Goal: Transaction & Acquisition: Purchase product/service

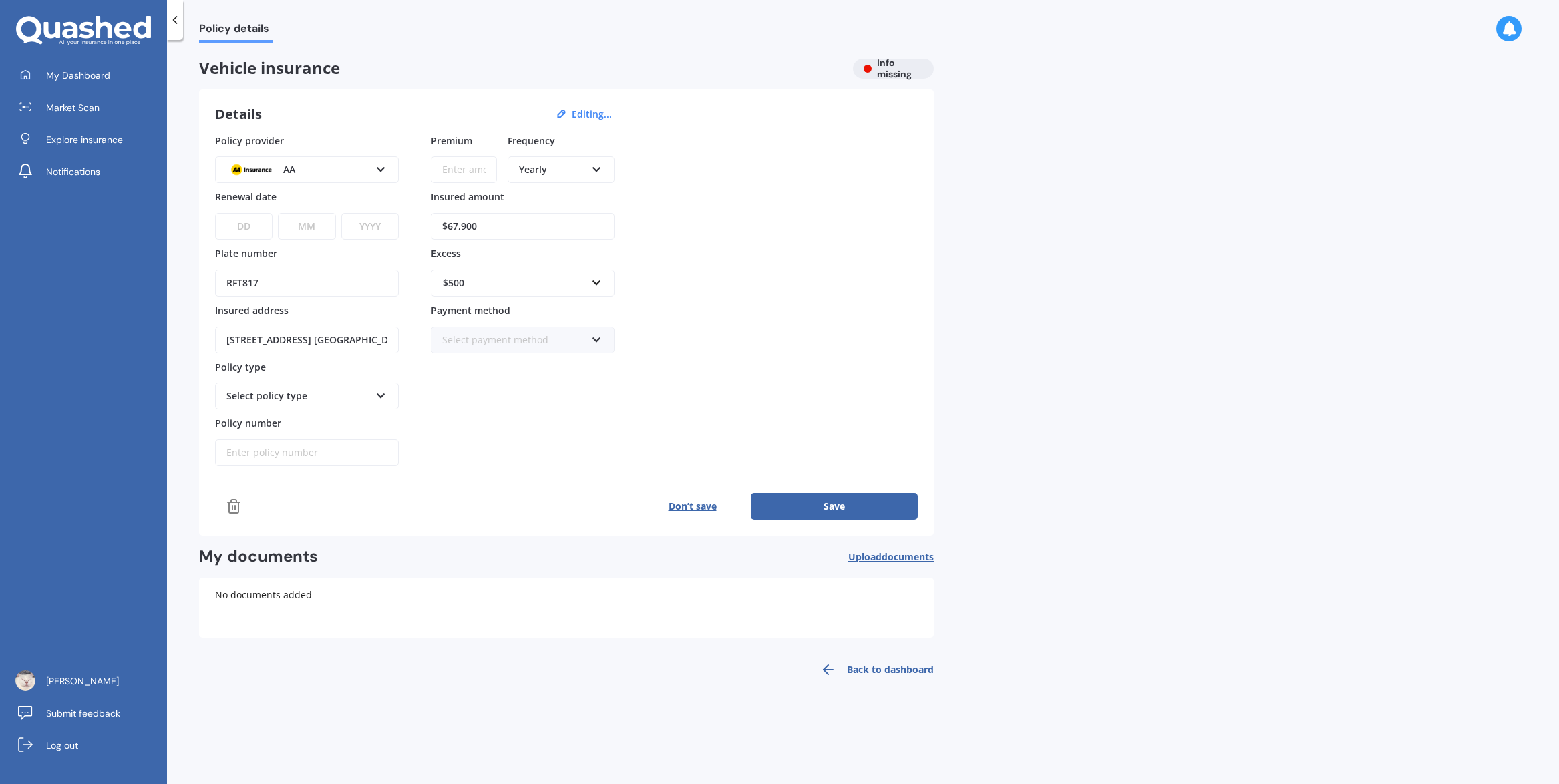
click at [84, 37] on icon at bounding box center [87, 31] width 15 height 17
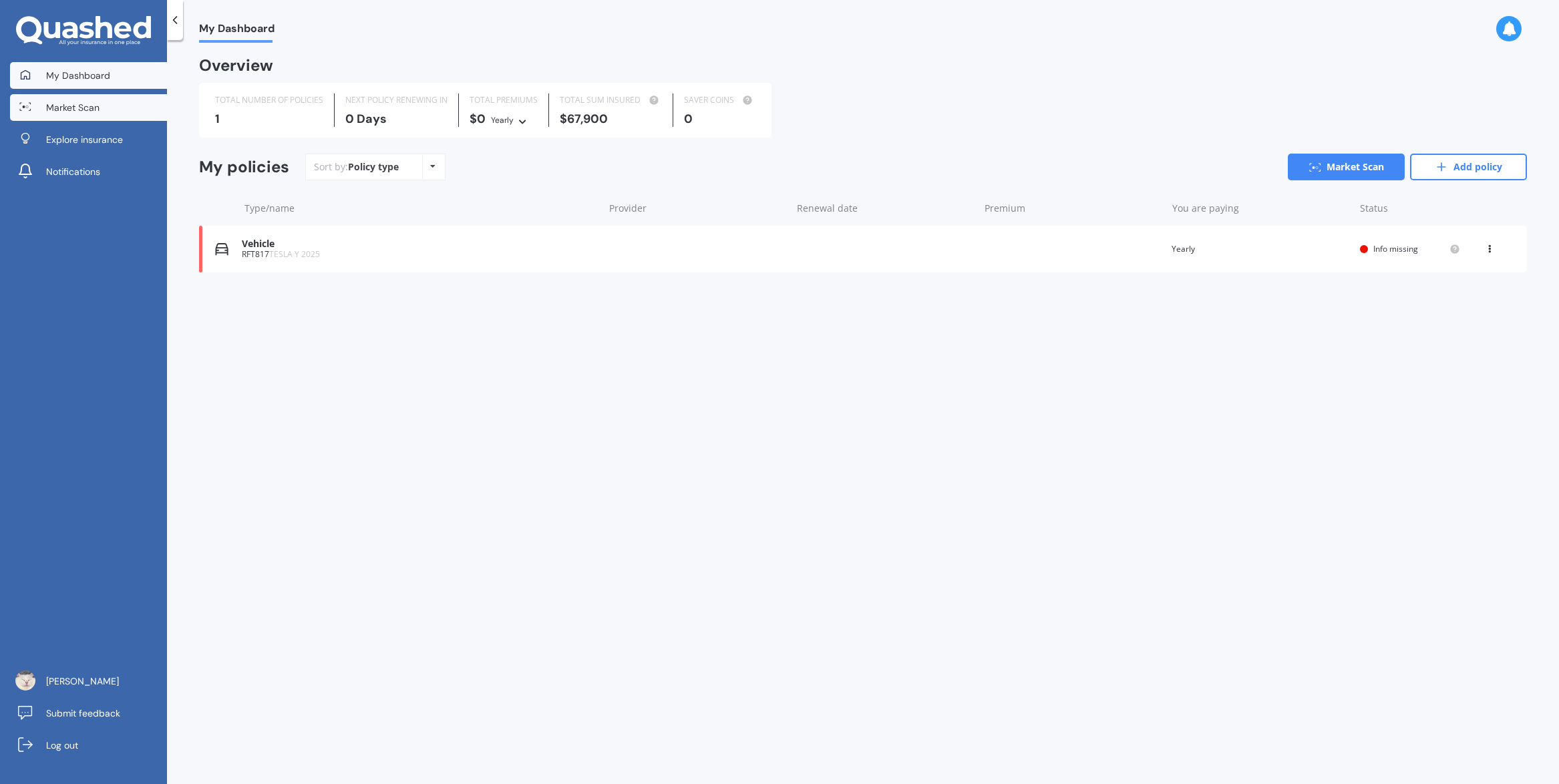
click at [76, 108] on span "Market Scan" at bounding box center [73, 107] width 54 height 13
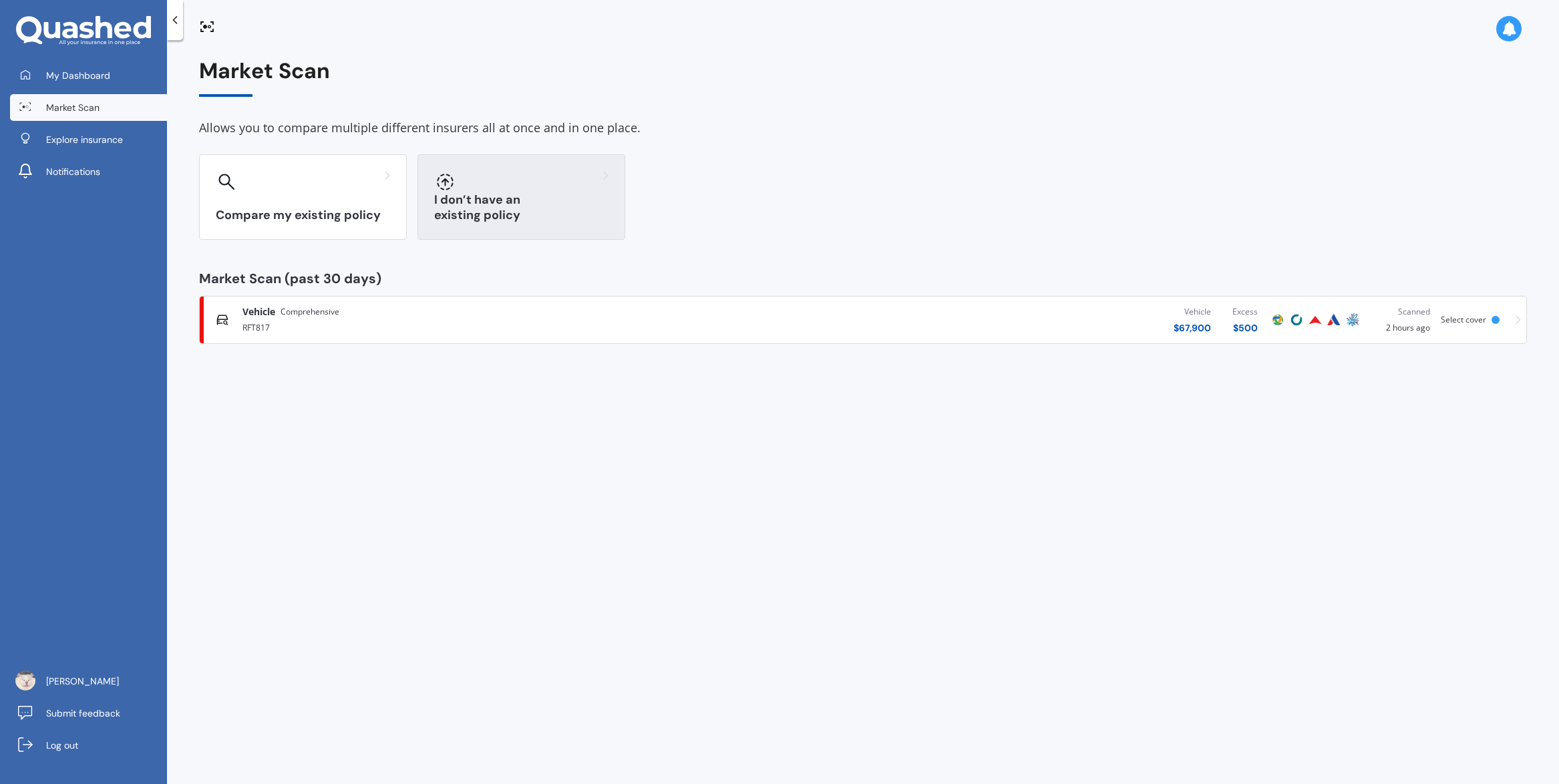
click at [502, 158] on div "I don’t have an existing policy" at bounding box center [521, 197] width 208 height 86
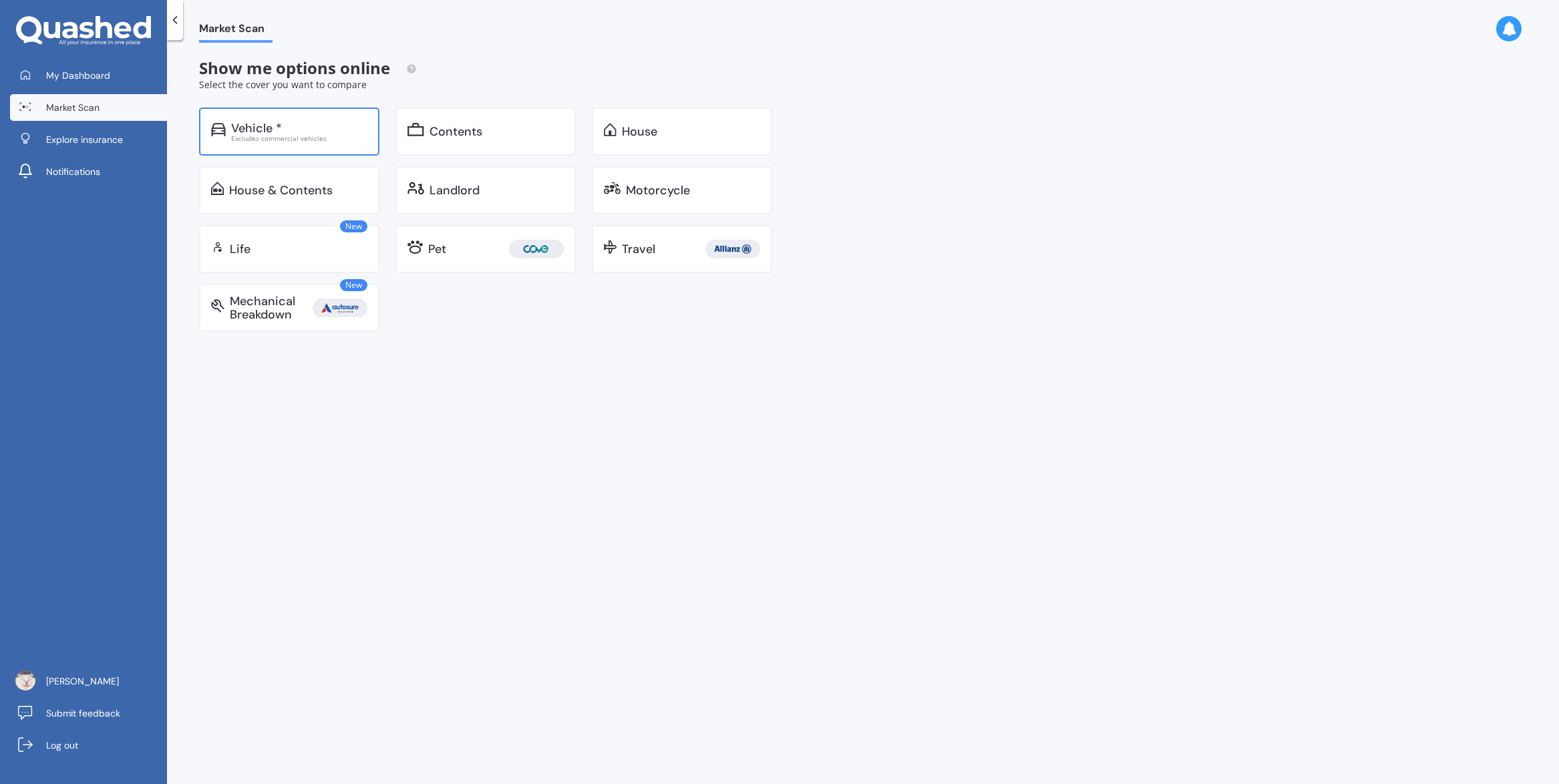
click at [336, 135] on div "Excludes commercial vehicles" at bounding box center [299, 138] width 136 height 7
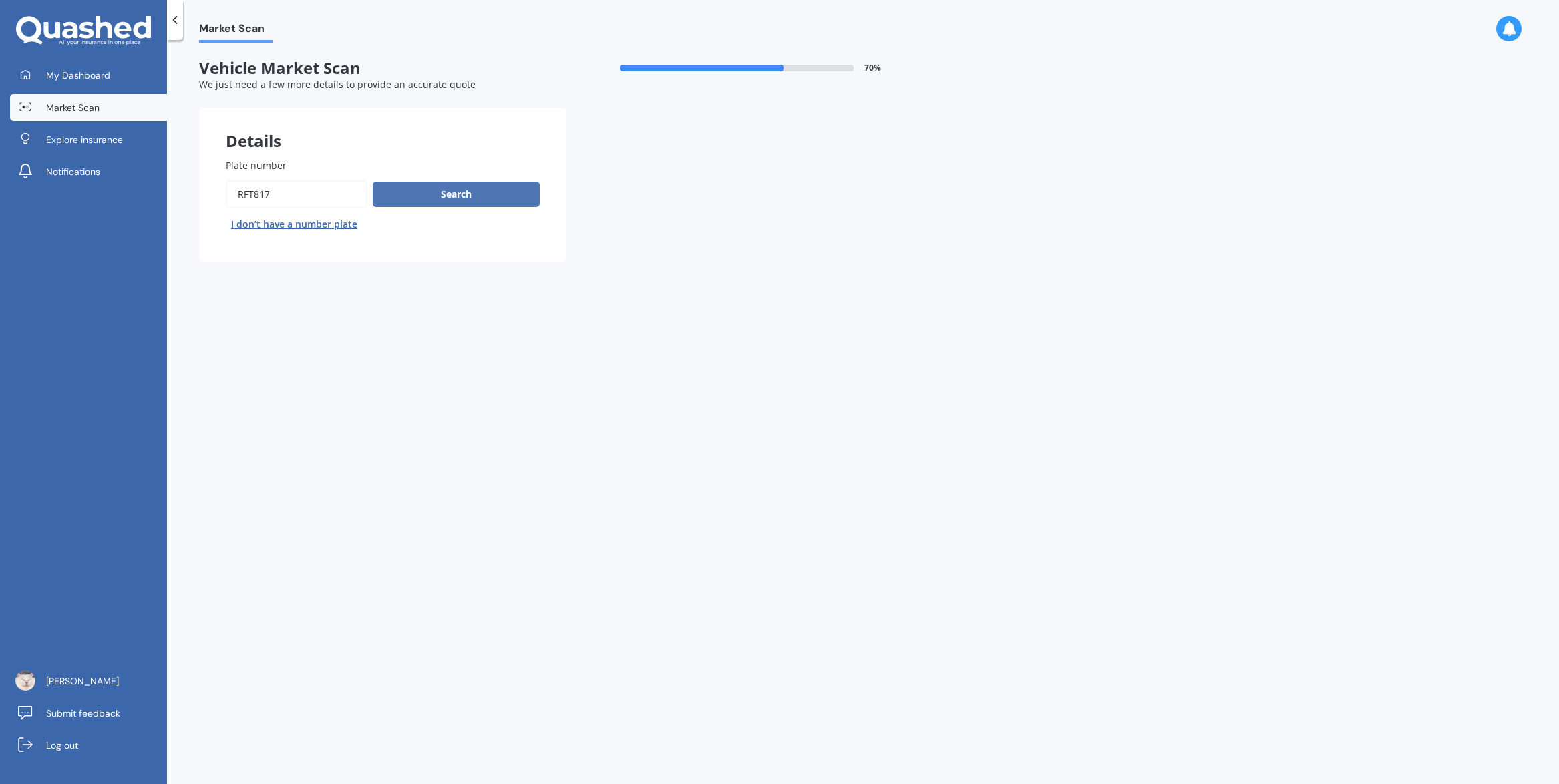
click at [429, 193] on button "Search" at bounding box center [456, 194] width 167 height 25
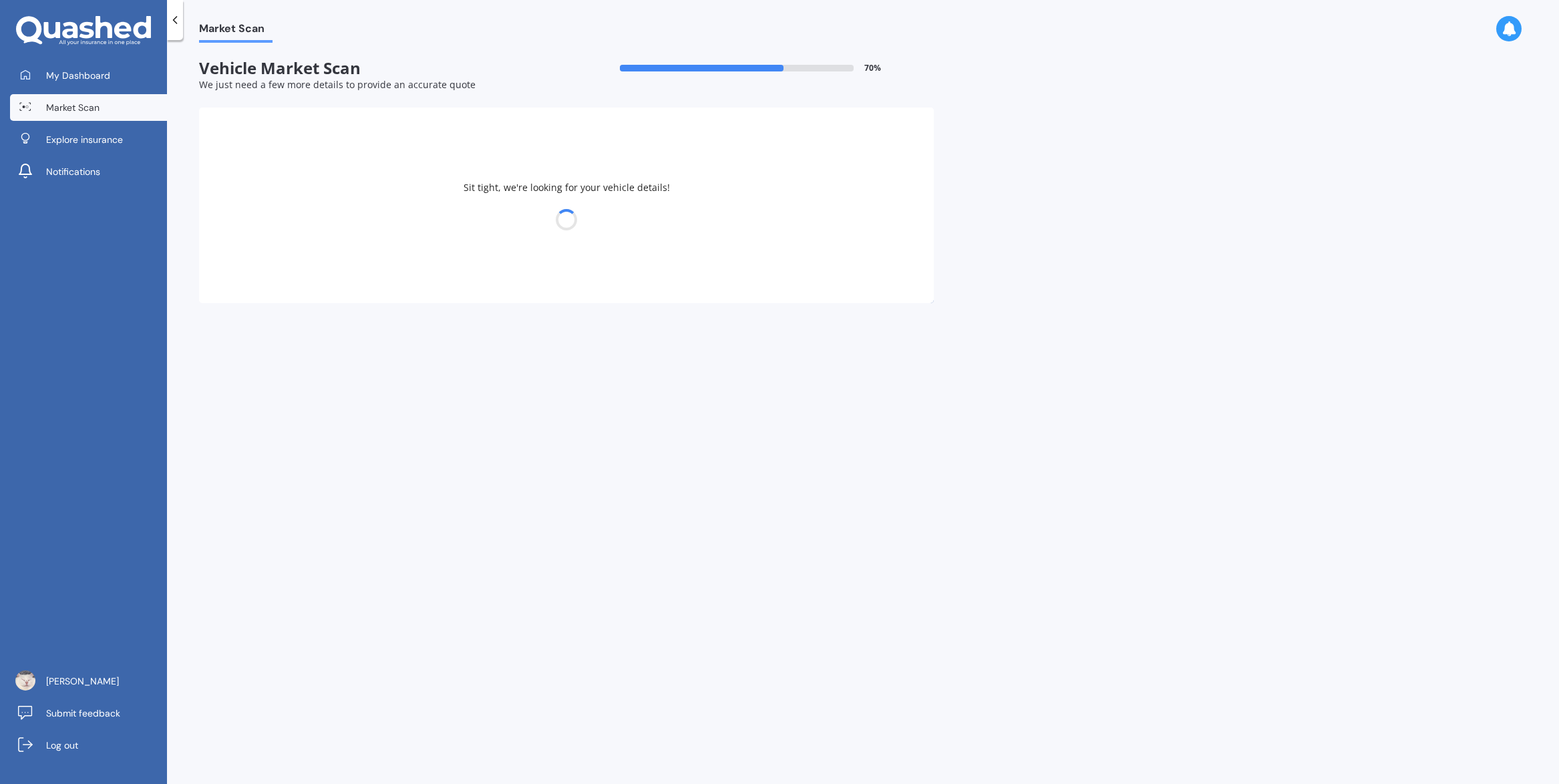
select select "16"
select select "04"
select select "1983"
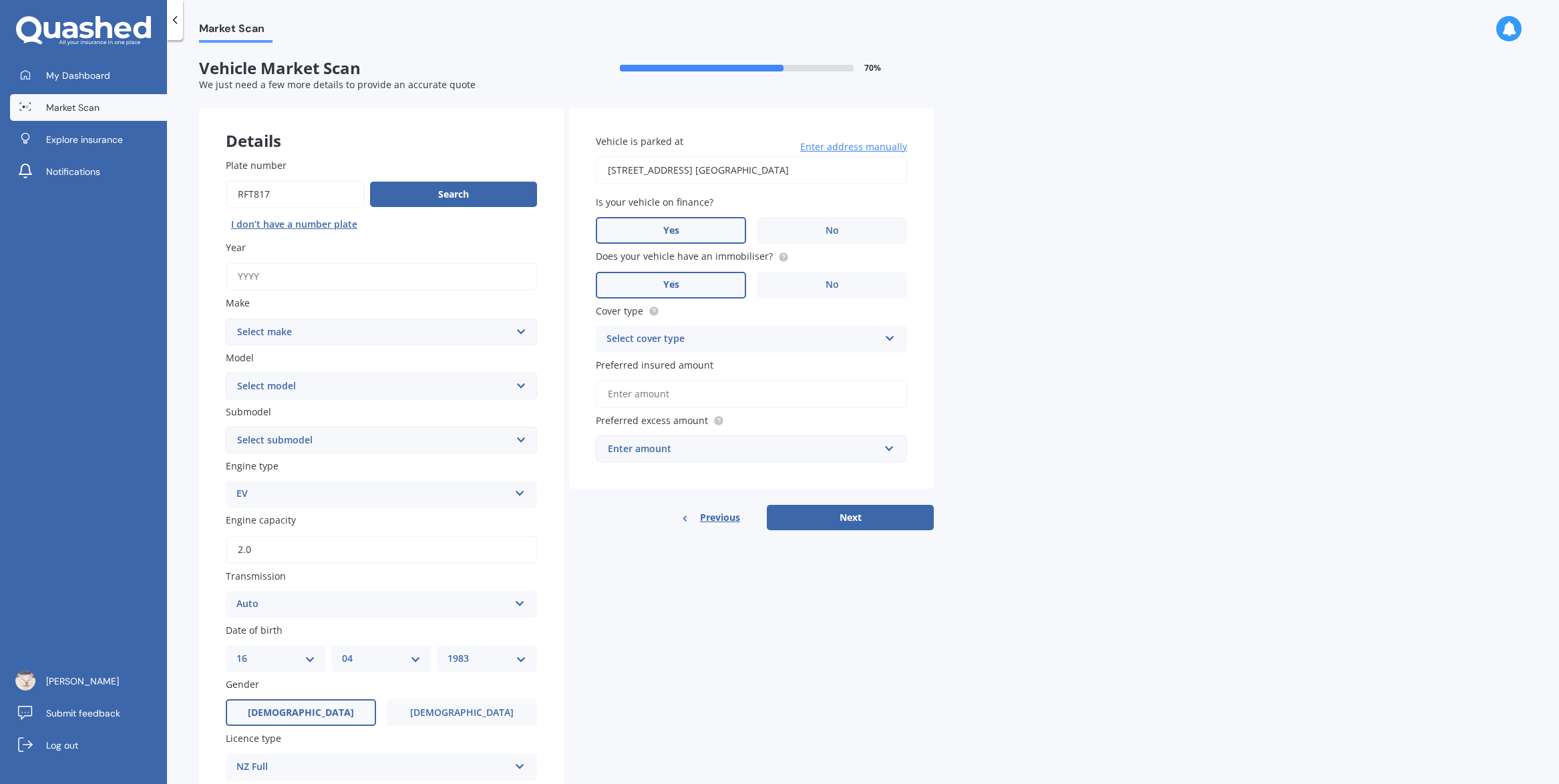
click at [484, 322] on select "Select make AC ALFA ROMEO ASTON MARTIN AUDI AUSTIN BEDFORD Bentley BMW BYD CADI…" at bounding box center [382, 332] width 311 height 27
select select "TESLA"
click at [226, 319] on select "Select make AC ALFA ROMEO ASTON MARTIN AUDI AUSTIN BEDFORD Bentley BMW BYD CADI…" at bounding box center [382, 332] width 311 height 27
click at [318, 389] on select "Select model 3 S X Y" at bounding box center [382, 386] width 311 height 27
select select "Y"
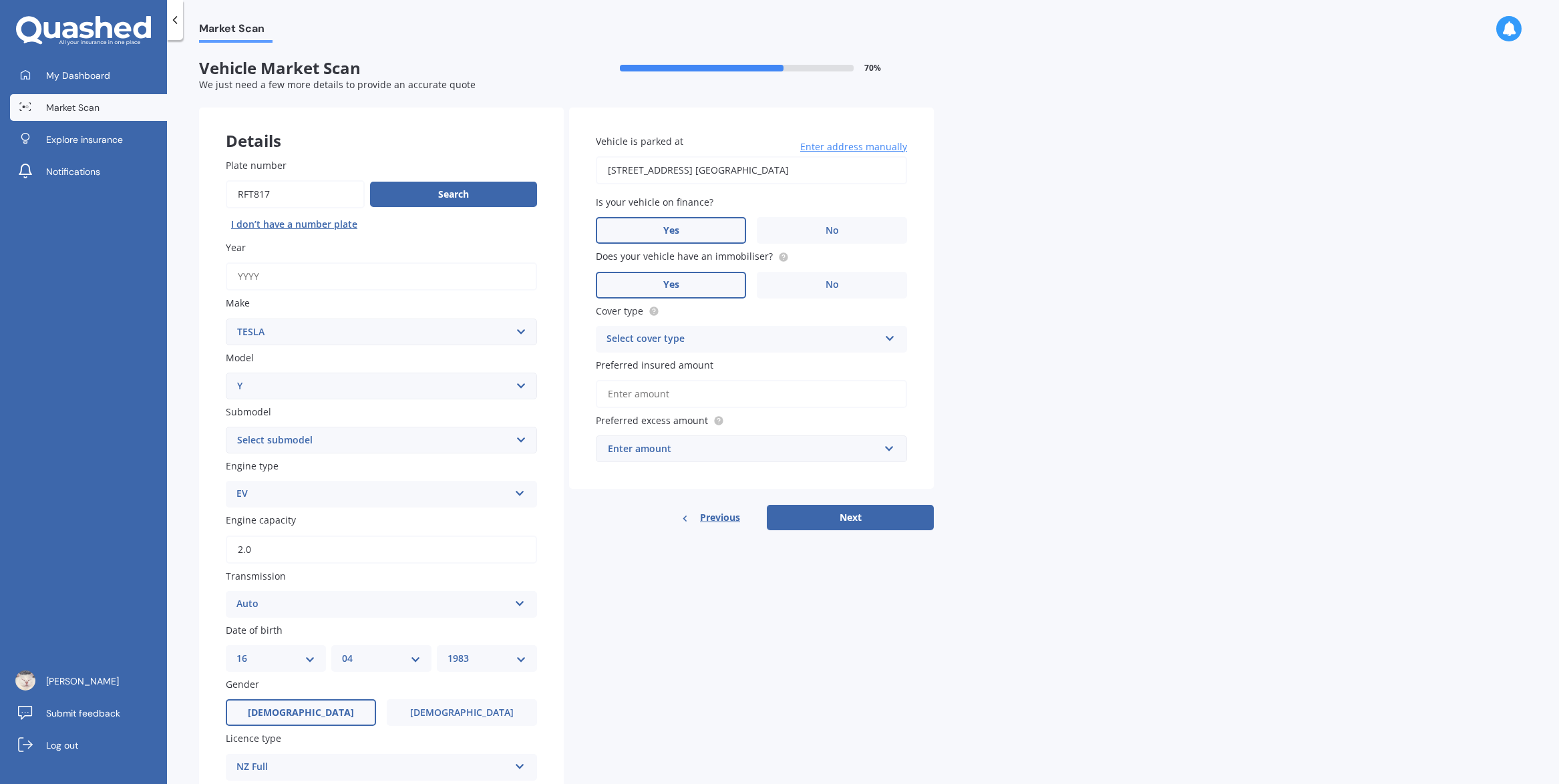
click at [226, 372] on select "Select model 3 S X Y" at bounding box center [382, 386] width 311 height 27
click at [304, 434] on select "Select submodel EV" at bounding box center [382, 440] width 311 height 27
select select "EV"
click at [226, 427] on select "Select submodel EV" at bounding box center [382, 440] width 311 height 27
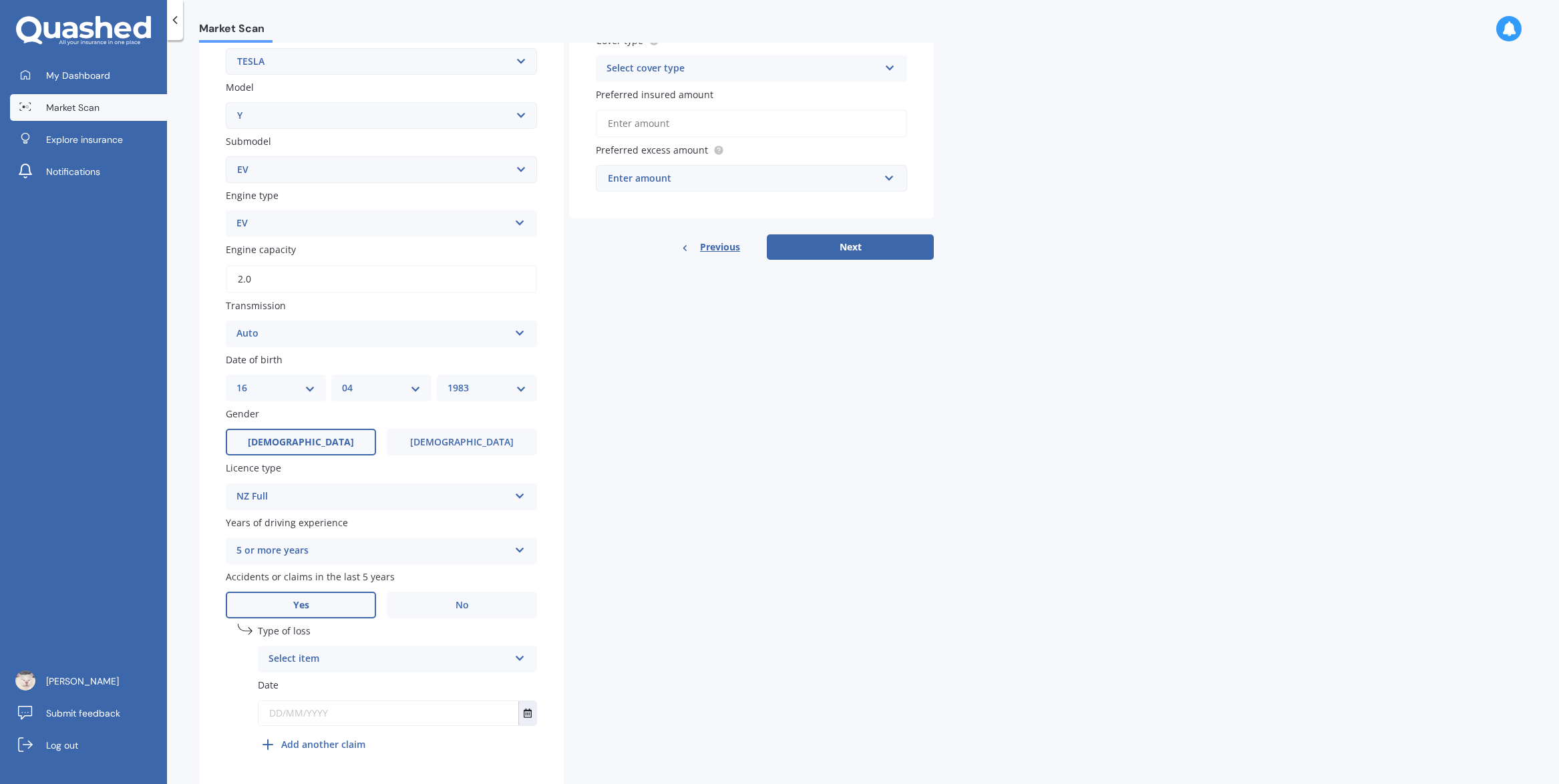
scroll to position [311, 0]
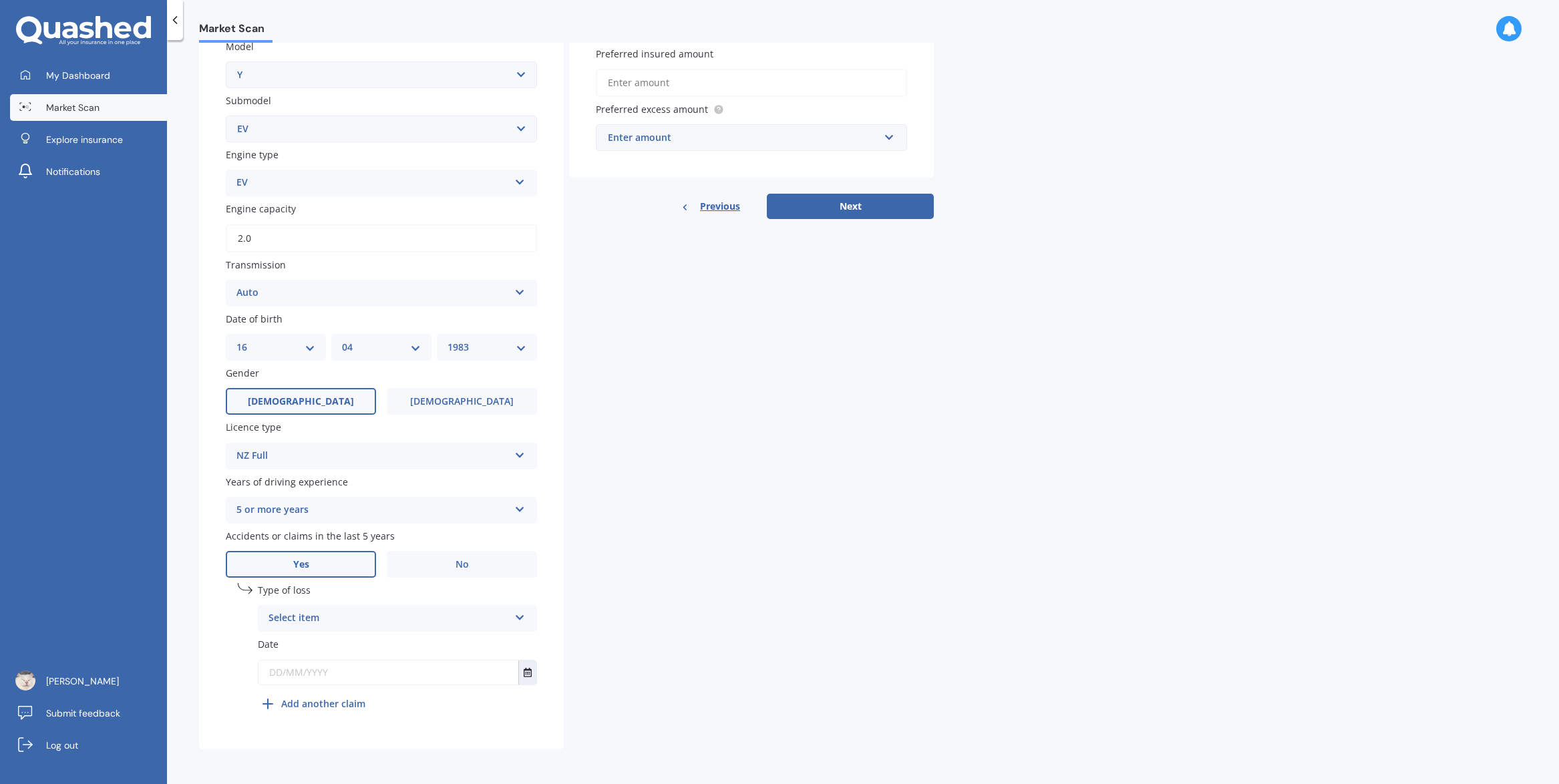
click at [524, 615] on icon at bounding box center [520, 615] width 11 height 9
click at [461, 665] on div "Not at fault accident" at bounding box center [397, 668] width 278 height 24
click at [519, 672] on button "Select date" at bounding box center [528, 672] width 18 height 24
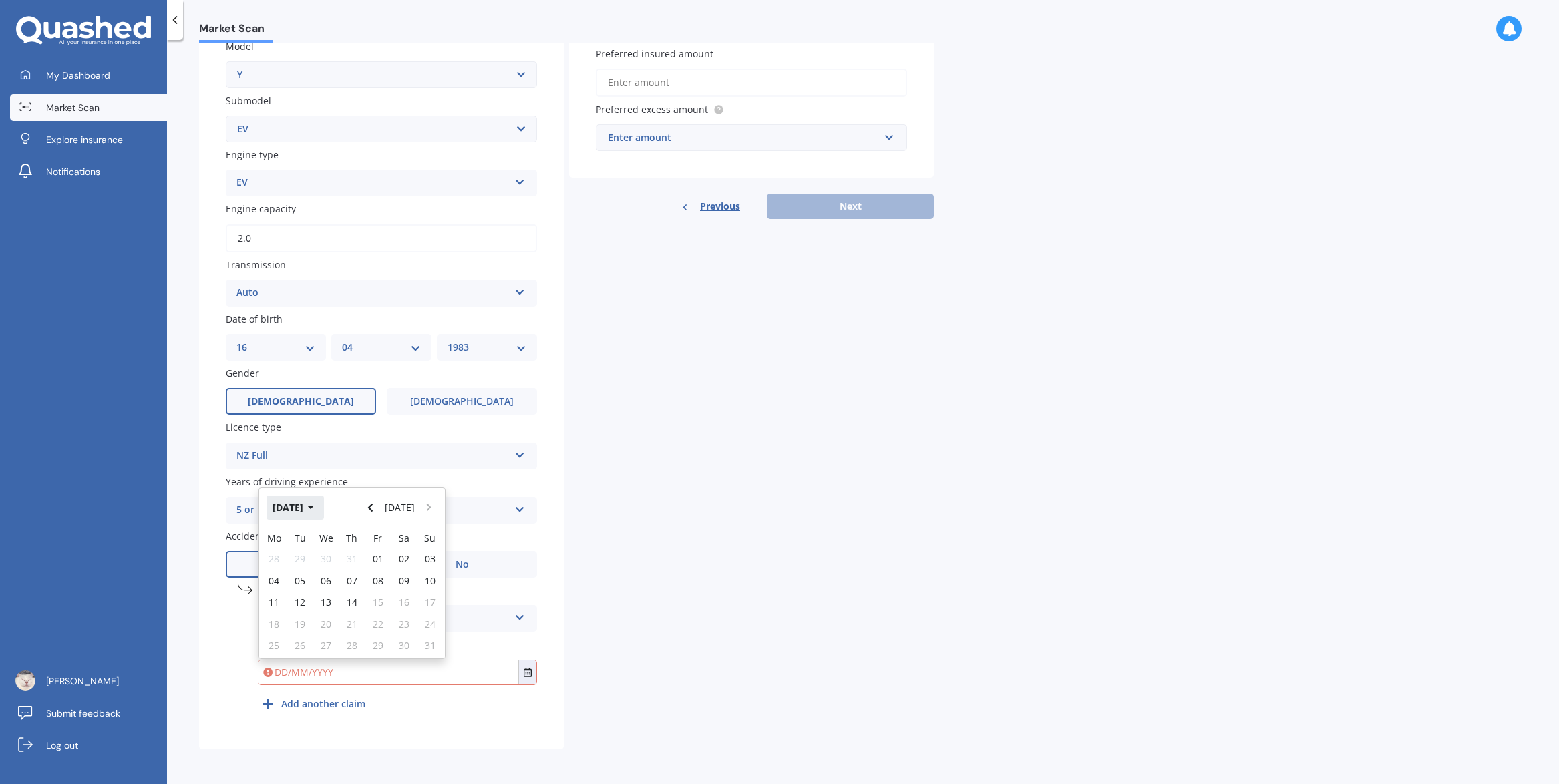
click at [311, 508] on button "[DATE]" at bounding box center [295, 507] width 57 height 24
click at [308, 509] on button "2025" at bounding box center [290, 507] width 48 height 24
click at [417, 539] on div "2022" at bounding box center [420, 550] width 45 height 42
click at [423, 593] on span "Aug" at bounding box center [420, 592] width 17 height 13
click at [424, 583] on div "14" at bounding box center [429, 580] width 26 height 22
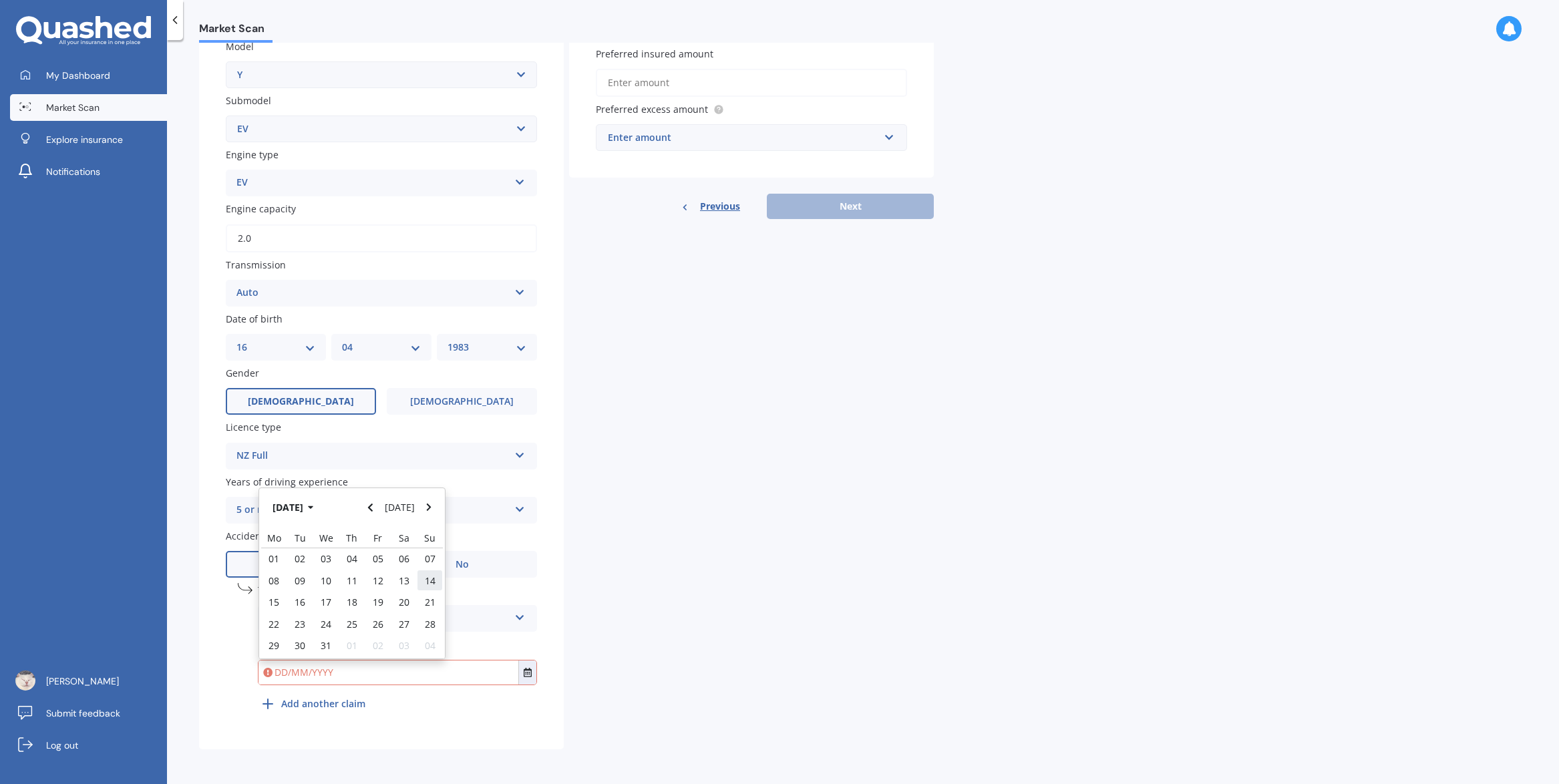
type input "[DATE]"
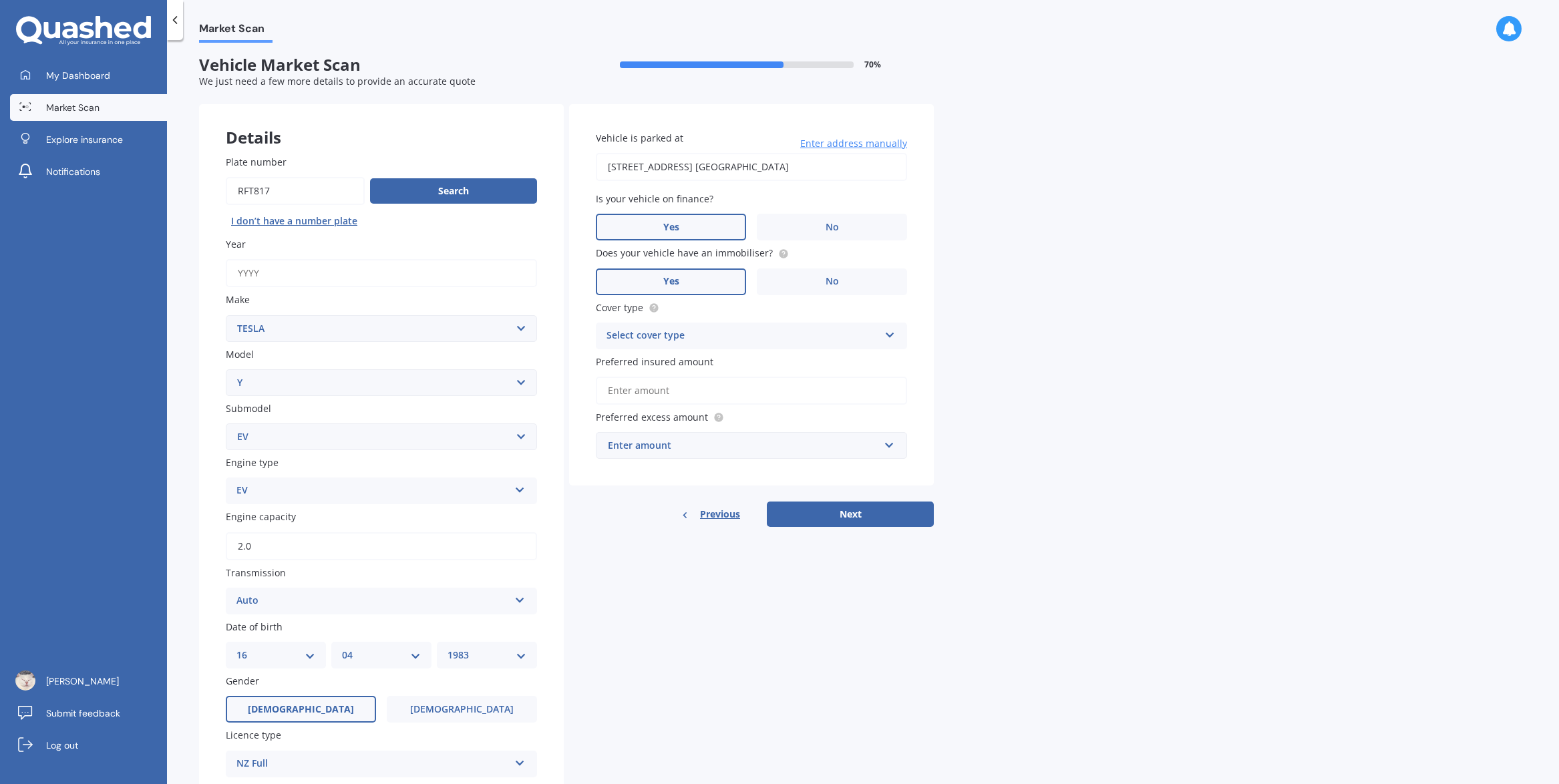
scroll to position [0, 0]
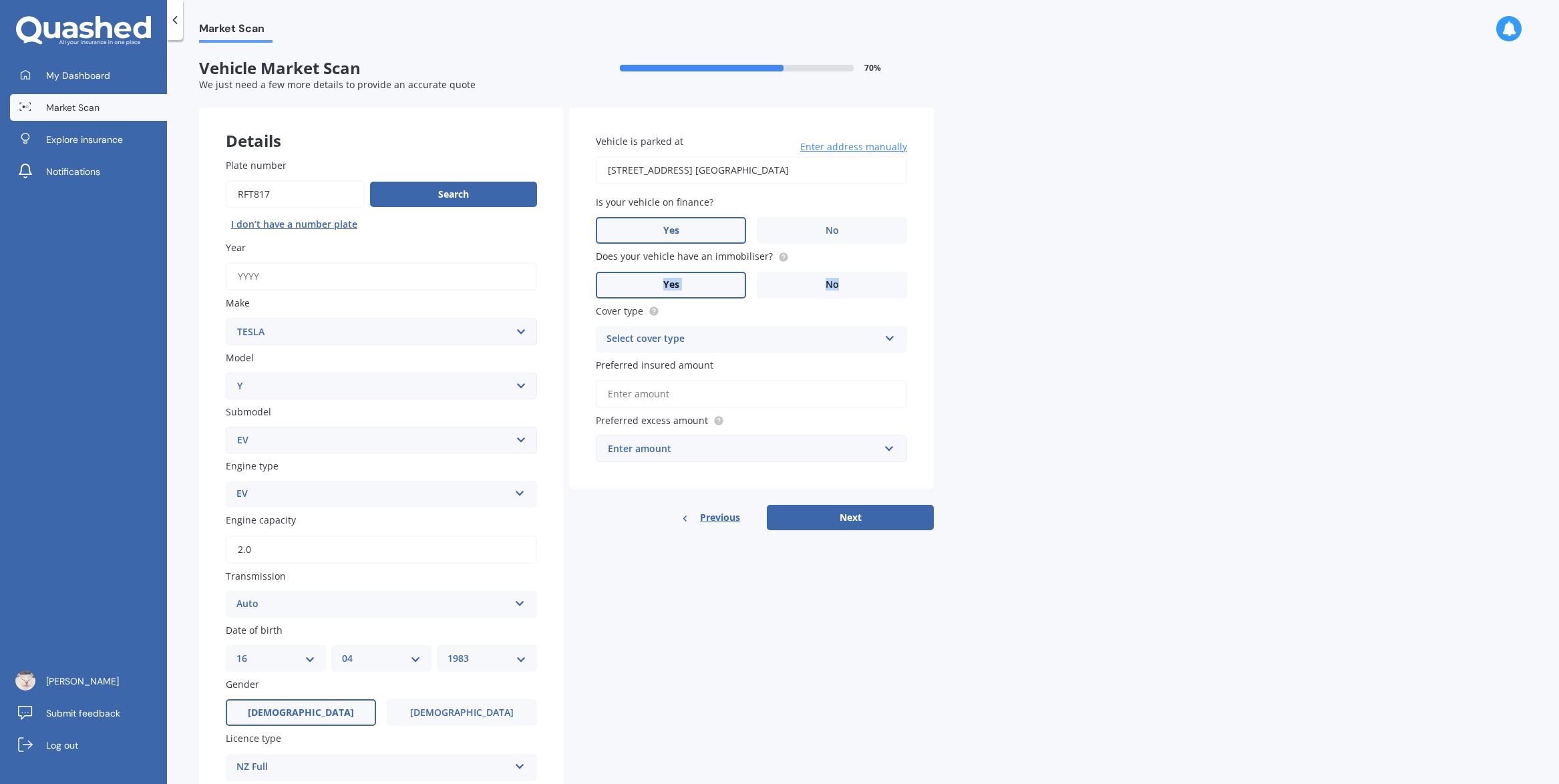
drag, startPoint x: 782, startPoint y: 256, endPoint x: 1038, endPoint y: 275, distance: 256.7
click at [1038, 275] on div "Market Scan Vehicle Market Scan 70 % We just need a few more details to provide…" at bounding box center [863, 414] width 1392 height 744
drag, startPoint x: 1038, startPoint y: 275, endPoint x: 1047, endPoint y: 280, distance: 10.3
drag, startPoint x: 1047, startPoint y: 280, endPoint x: 1047, endPoint y: 522, distance: 242.0
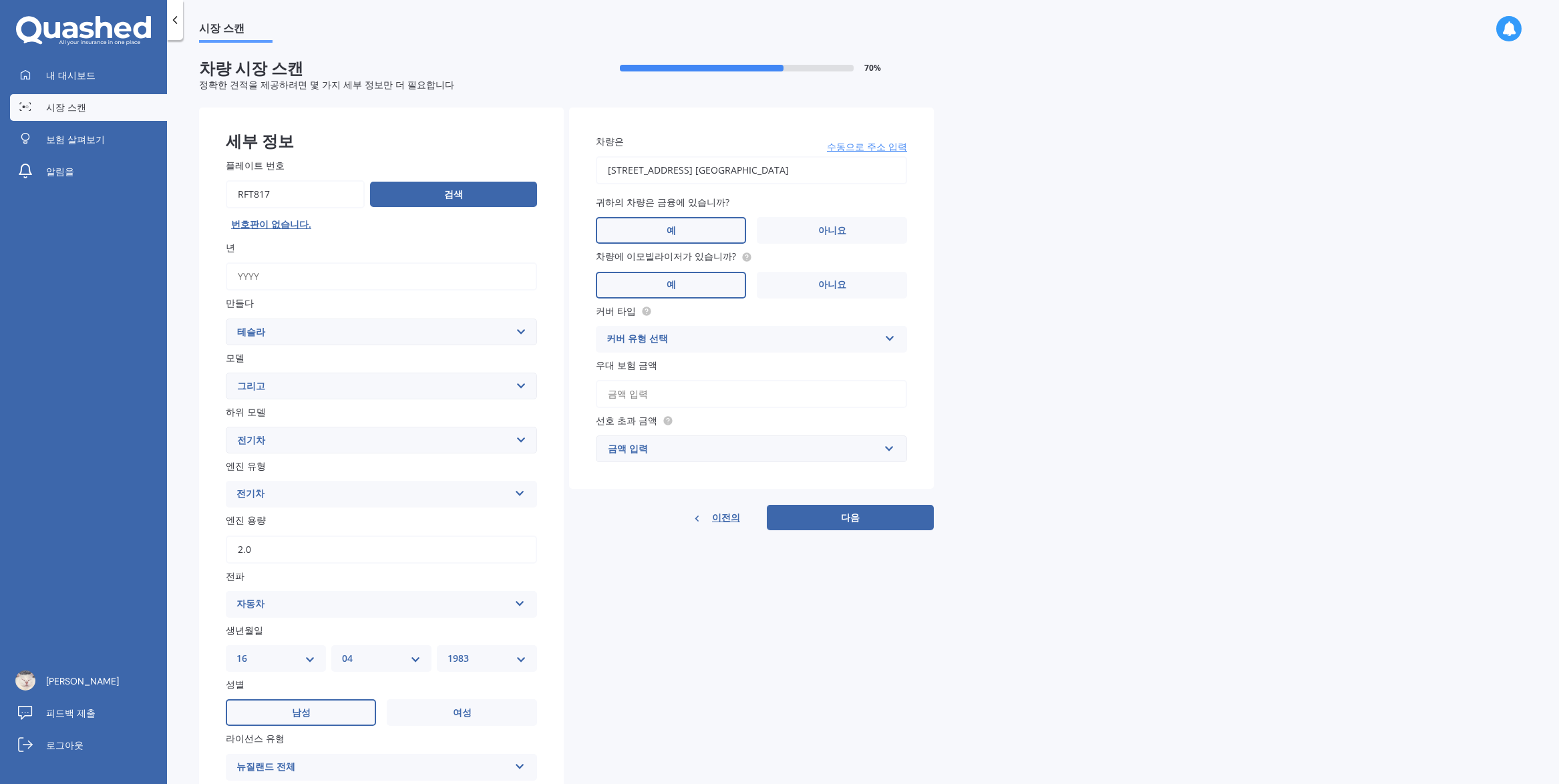
click at [885, 338] on icon at bounding box center [890, 336] width 11 height 9
click at [687, 362] on div "포괄적인" at bounding box center [752, 365] width 310 height 24
click at [715, 397] on input "우대 보험 금액" at bounding box center [752, 394] width 311 height 28
click at [1115, 366] on div "Market Scan 차량 시장 스캔 70 % 정확한 견적을 제공하려면 몇 가지 세부 정보만 더 필요합니다 세부 정보 플레이트 번호 검색 번호…" at bounding box center [863, 414] width 1392 height 744
click at [805, 458] on input "text" at bounding box center [747, 448] width 299 height 25
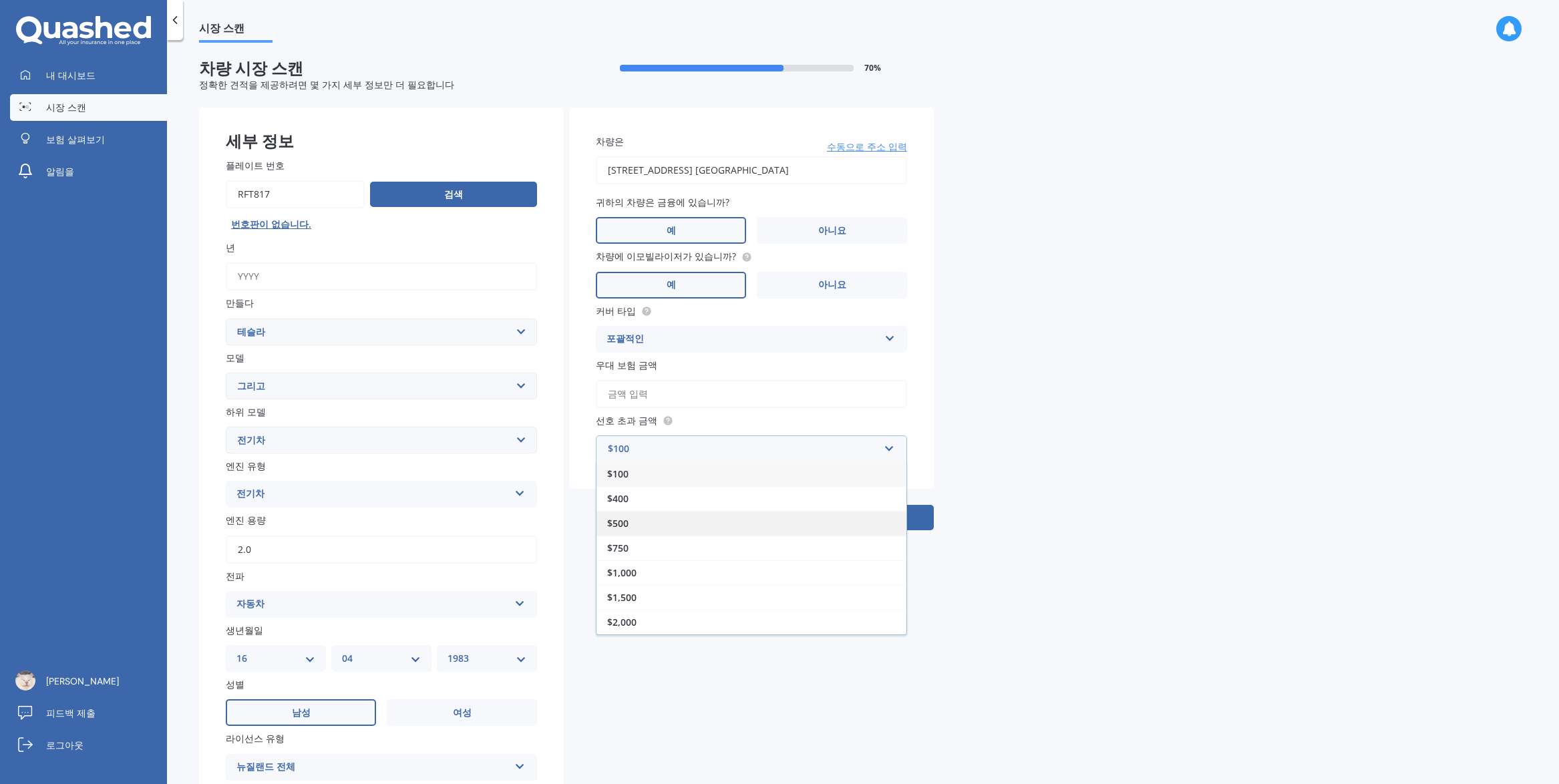
click at [792, 516] on div "$500" at bounding box center [752, 522] width 310 height 24
click at [752, 391] on input "우대 보험 금액" at bounding box center [752, 394] width 311 height 28
click at [1061, 398] on div "Market Scan 차량 시장 스캔 70 % 정확한 견적을 제공하려면 몇 가지 세부 정보만 더 필요합니다 세부 정보 플레이트 번호 검색 번호…" at bounding box center [863, 414] width 1392 height 744
click at [822, 528] on button "다음" at bounding box center [850, 532] width 167 height 25
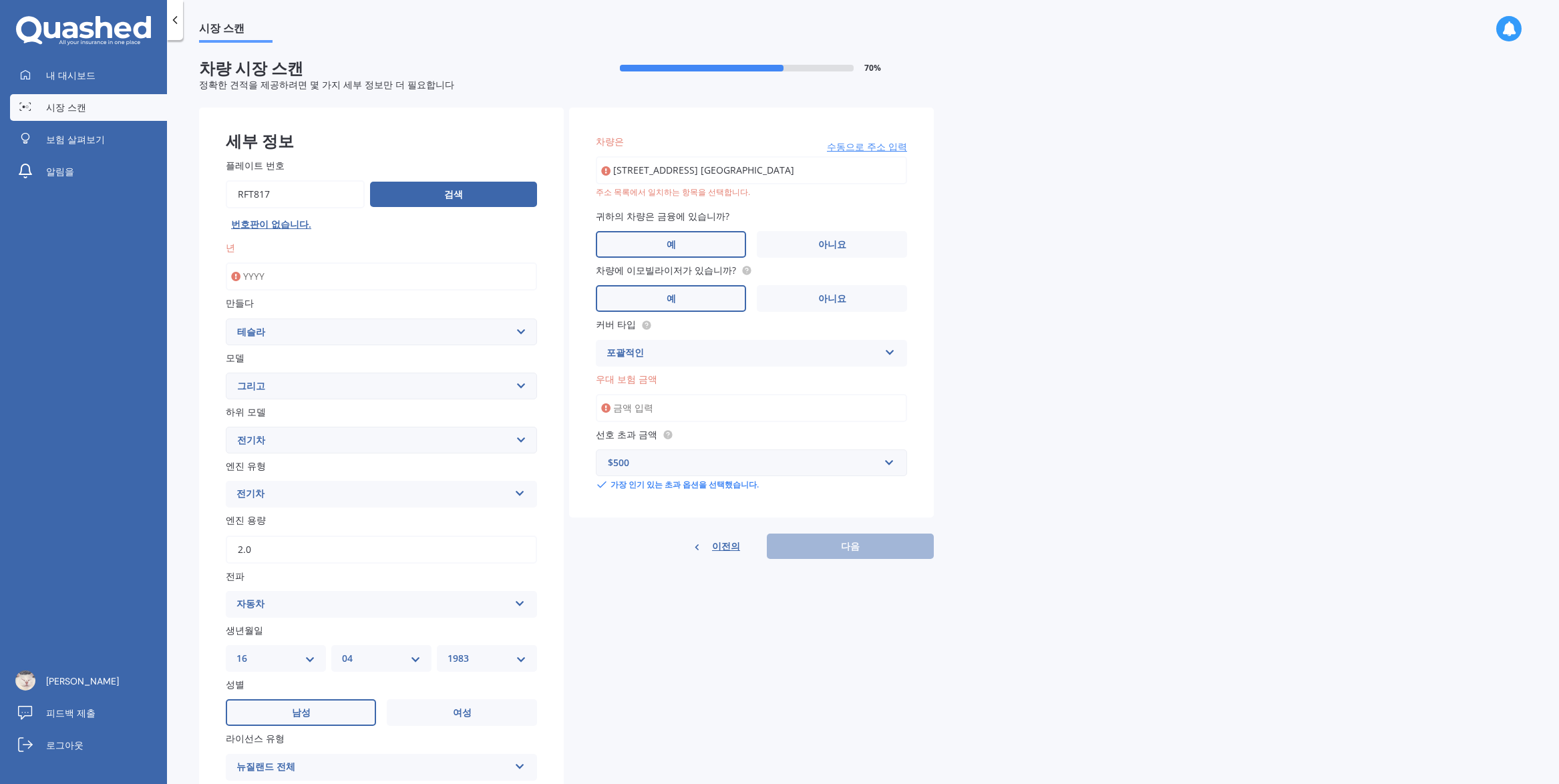
click at [634, 174] on input "[STREET_ADDRESS] [GEOGRAPHIC_DATA]" at bounding box center [752, 170] width 311 height 28
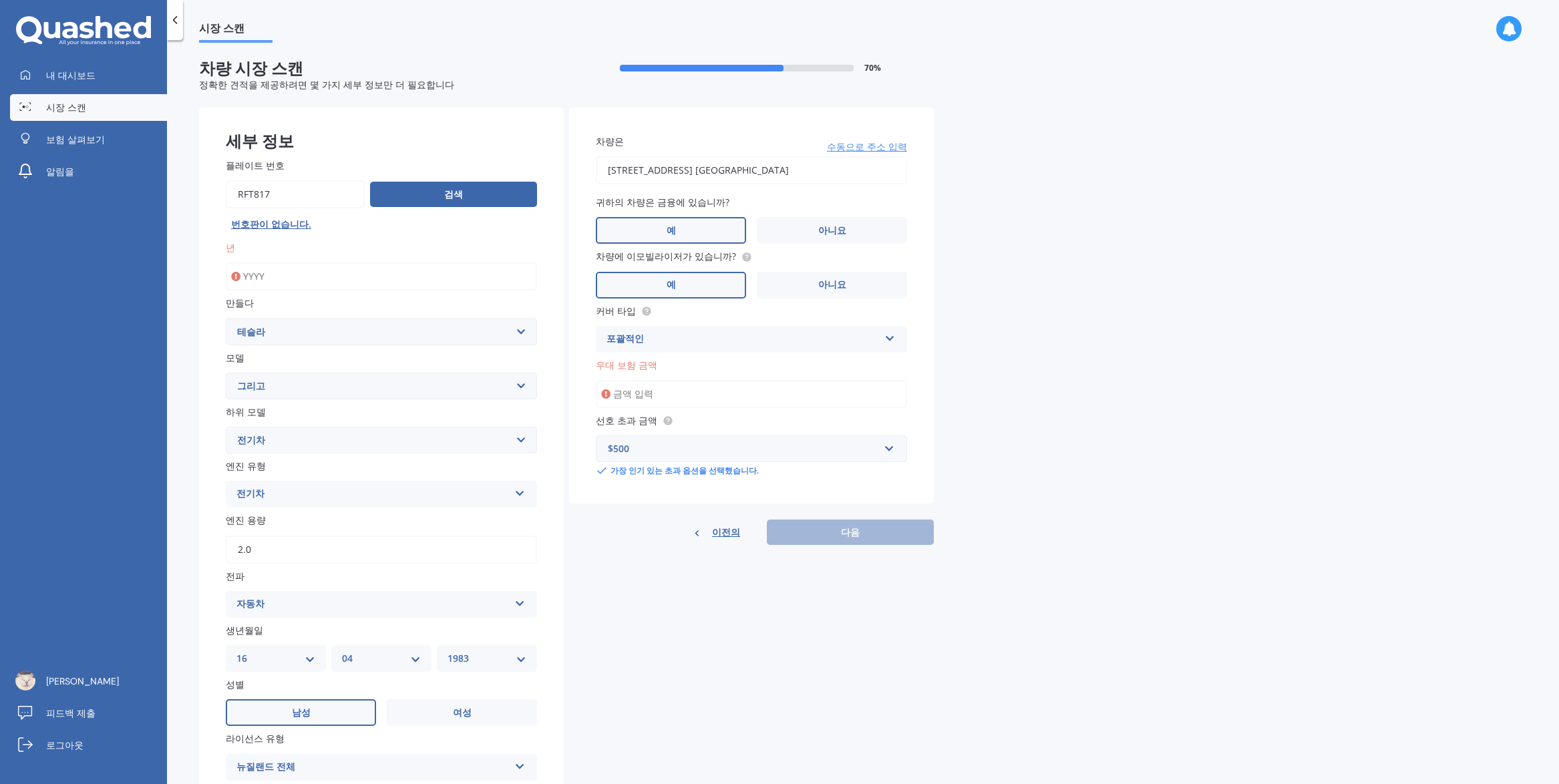
click at [343, 279] on input "년" at bounding box center [382, 276] width 311 height 28
type input "2025"
click at [680, 400] on input "우대 보험 금액" at bounding box center [752, 394] width 311 height 28
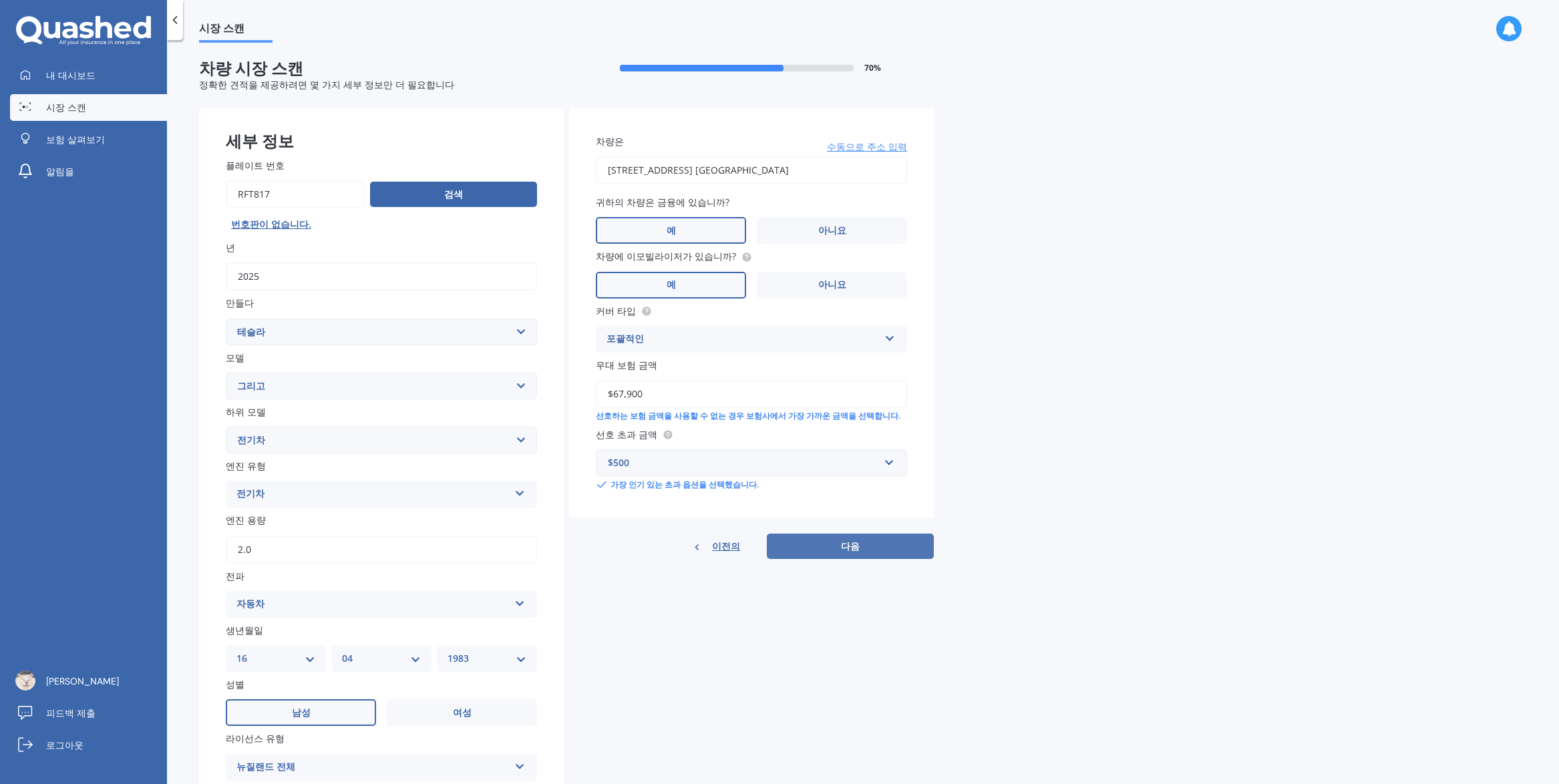
type input "$67,900"
click at [828, 545] on button "다음" at bounding box center [850, 546] width 167 height 25
select select "16"
select select "04"
select select "1983"
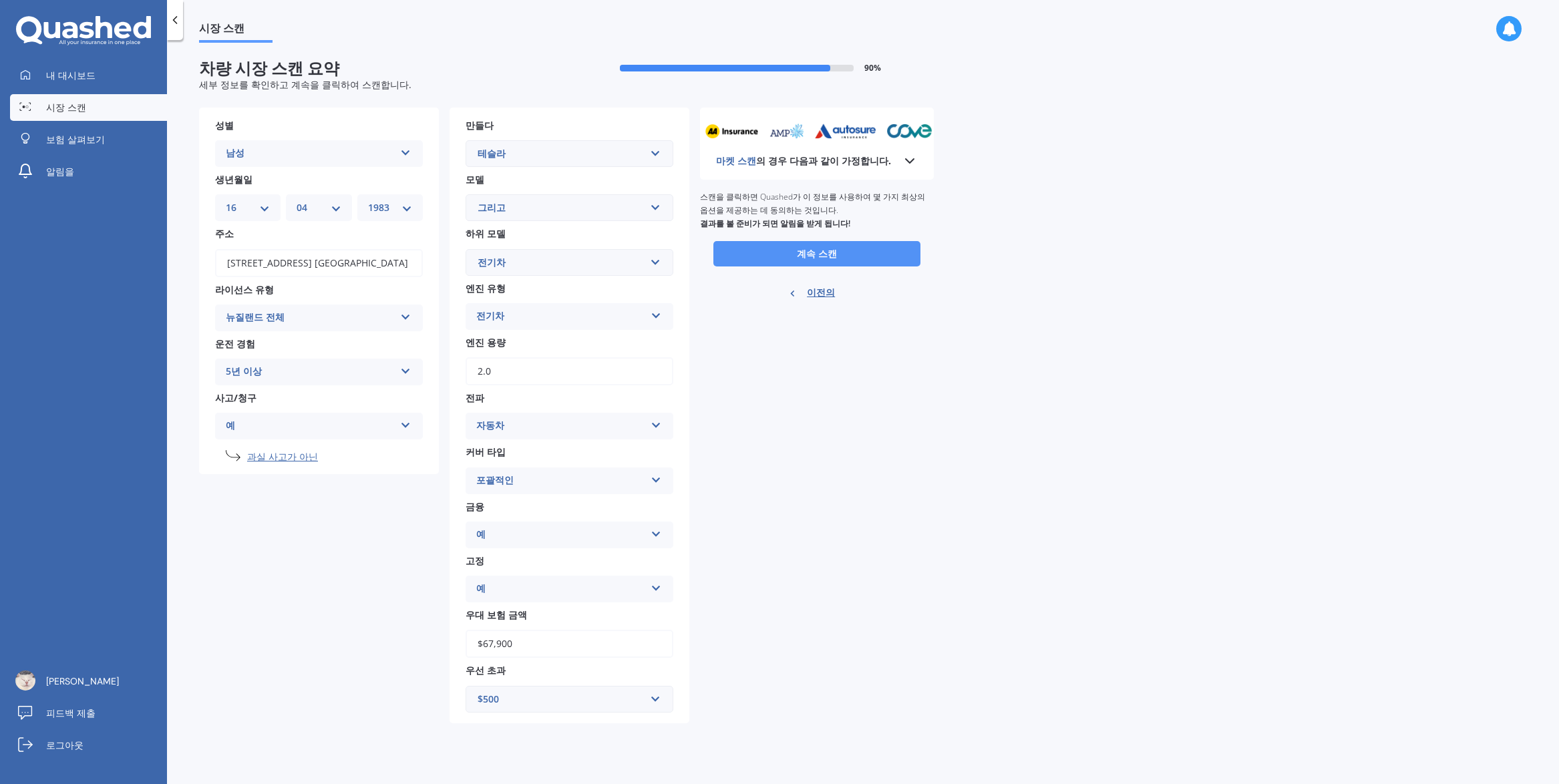
click at [869, 256] on button "계속 스캔" at bounding box center [816, 254] width 207 height 25
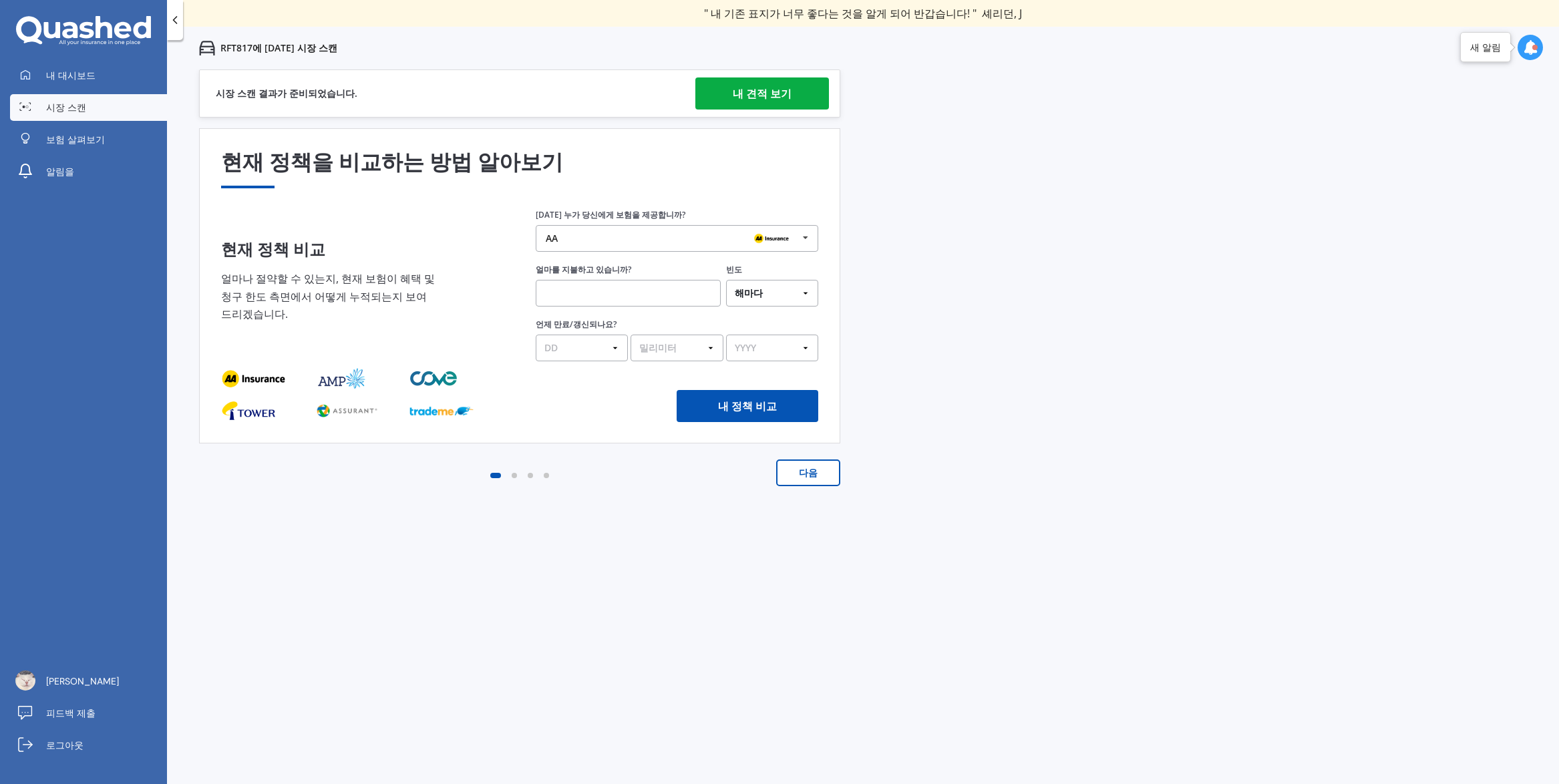
click at [752, 93] on div "내 견적 보기" at bounding box center [762, 93] width 59 height 32
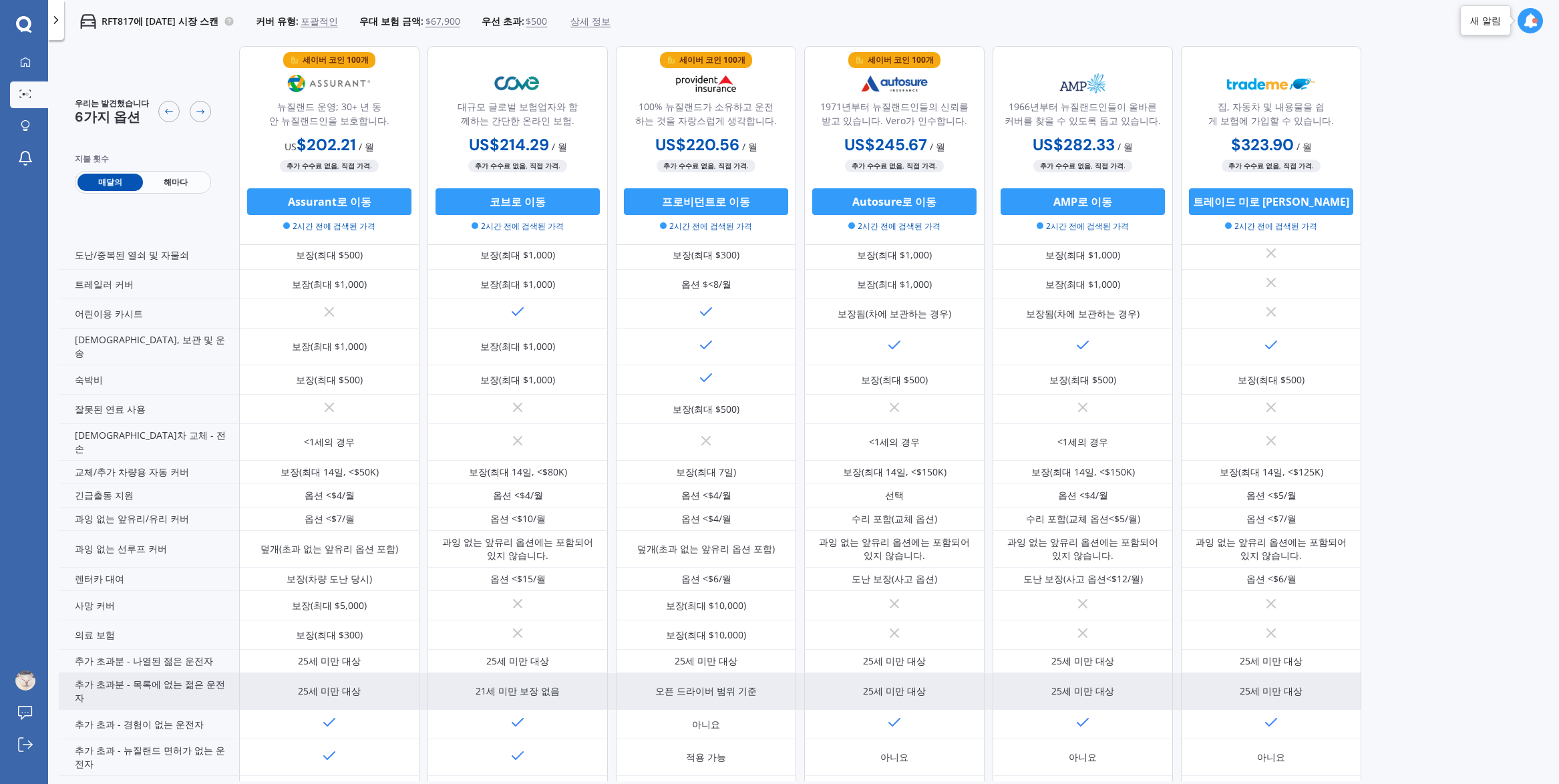
scroll to position [280, 0]
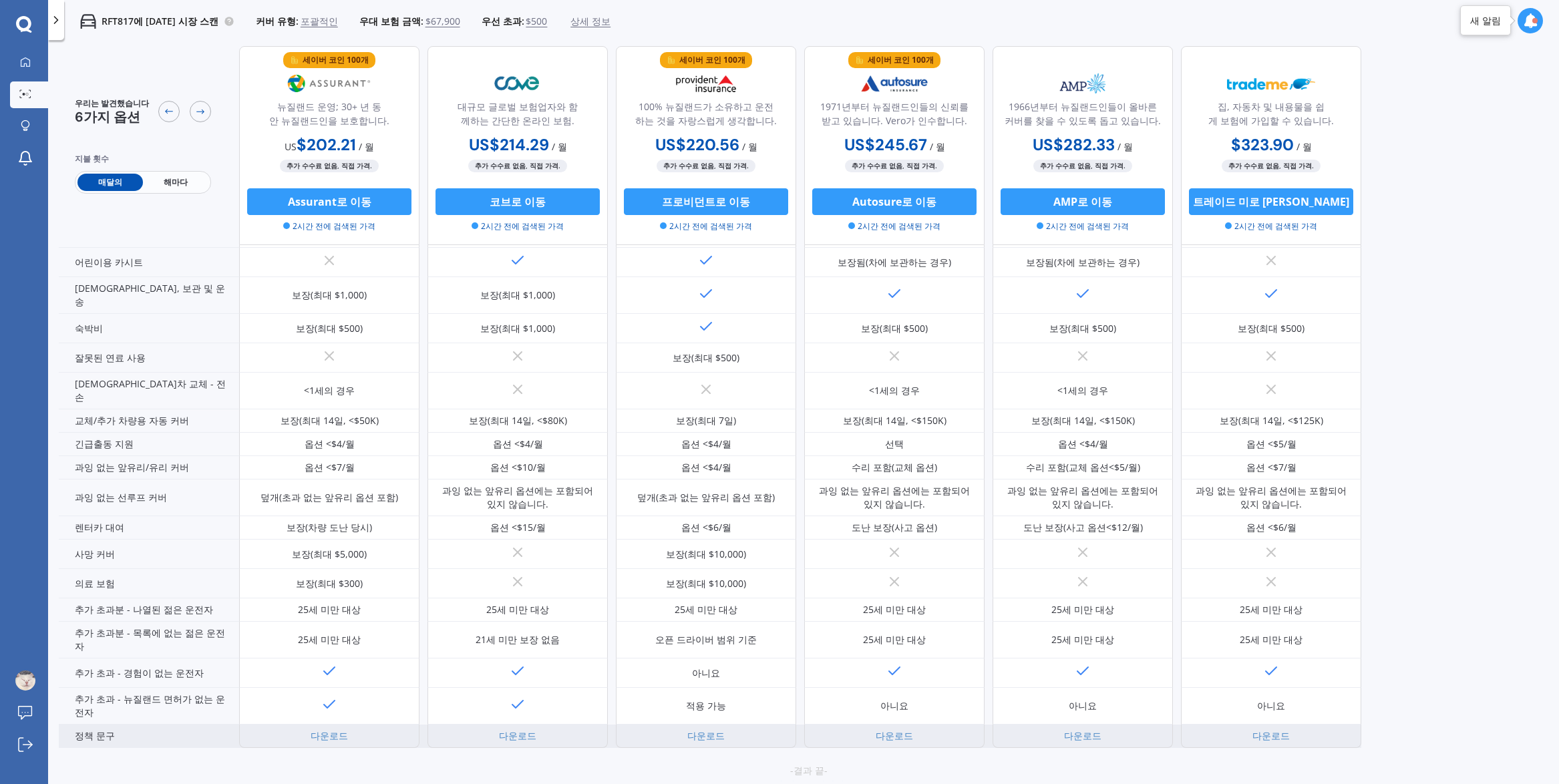
click at [568, 725] on div "다운로드" at bounding box center [518, 737] width 180 height 24
click at [501, 729] on link "다운로드" at bounding box center [518, 735] width 38 height 13
